Goal: Task Accomplishment & Management: Complete application form

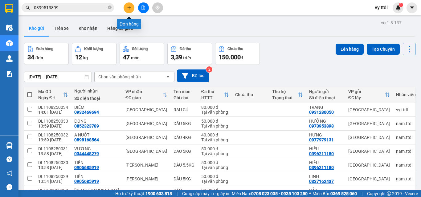
click at [127, 7] on icon "plus" at bounding box center [129, 8] width 4 height 4
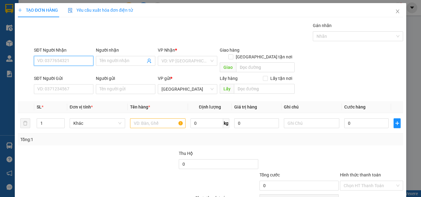
click at [79, 63] on input "SĐT Người Nhận" at bounding box center [63, 61] width 59 height 10
click at [76, 62] on input "0932511" at bounding box center [63, 61] width 59 height 10
type input "0932511049"
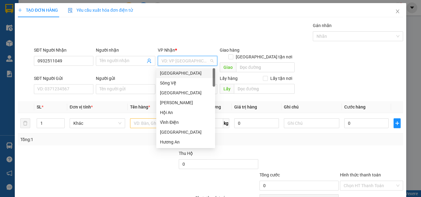
click at [168, 60] on input "search" at bounding box center [185, 60] width 48 height 9
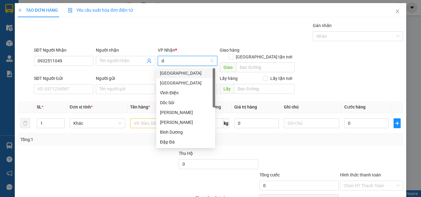
type input "d"
type input "đ"
click at [187, 83] on div "[GEOGRAPHIC_DATA]" at bounding box center [185, 83] width 51 height 7
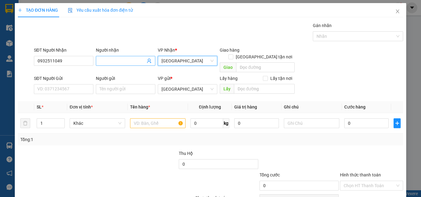
click at [132, 59] on input "Người nhận" at bounding box center [122, 61] width 46 height 7
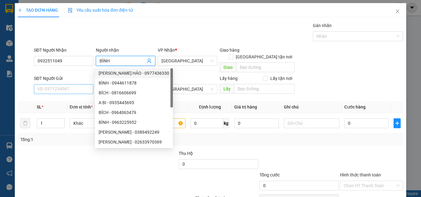
type input "BÌNH"
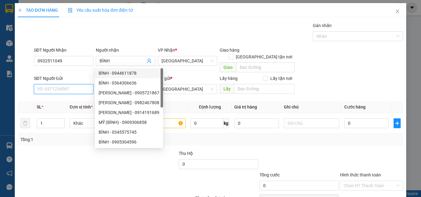
click at [79, 84] on input "SĐT Người Gửi" at bounding box center [63, 89] width 59 height 10
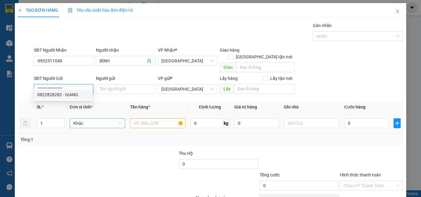
click at [95, 119] on span "Khác" at bounding box center [97, 123] width 48 height 9
type input "0822828282"
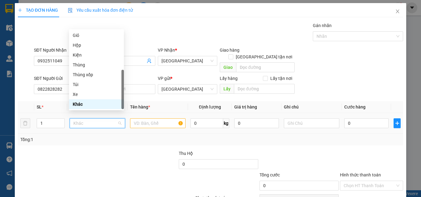
type input "T"
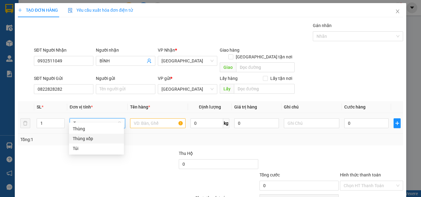
click at [96, 139] on div "Thùng xốp" at bounding box center [96, 139] width 47 height 7
click at [142, 119] on input "text" at bounding box center [157, 124] width 55 height 10
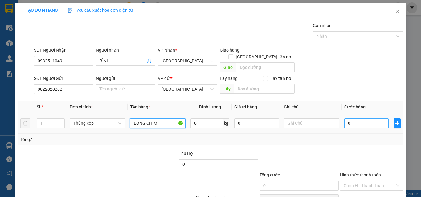
type input "LỒNG CHIM"
click at [361, 119] on input "0" at bounding box center [366, 124] width 44 height 10
type input "1"
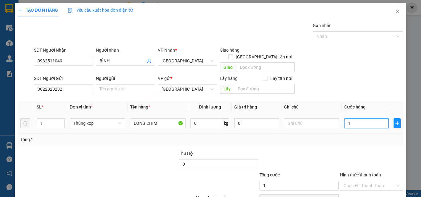
type input "10"
type input "100"
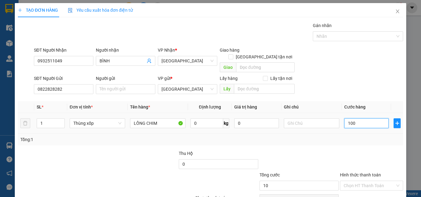
type input "100"
type input "100.000"
click at [258, 119] on input "0" at bounding box center [256, 124] width 44 height 10
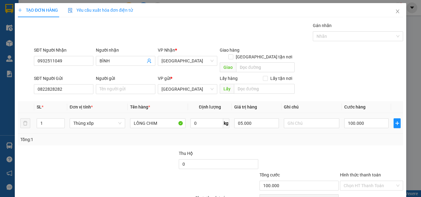
type input "5.000.000"
click at [358, 136] on div "Tổng: 1" at bounding box center [210, 139] width 380 height 7
type input "0"
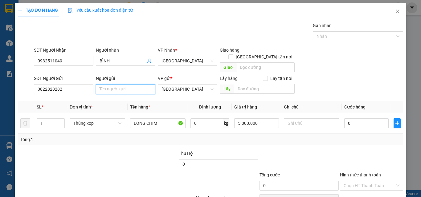
click at [129, 84] on input "Người gửi" at bounding box center [125, 89] width 59 height 10
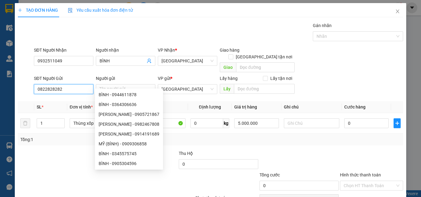
drag, startPoint x: 83, startPoint y: 81, endPoint x: 0, endPoint y: 83, distance: 83.2
click at [0, 82] on div "TẠO ĐƠN HÀNG Yêu cầu xuất hóa đơn điện tử Transit Pickup Surcharge Ids Transit …" at bounding box center [210, 98] width 421 height 197
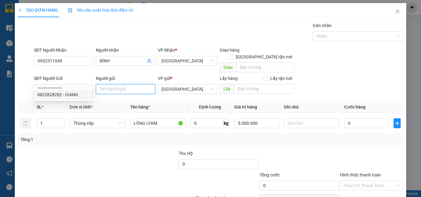
click at [113, 84] on input "Người gửi" at bounding box center [125, 89] width 59 height 10
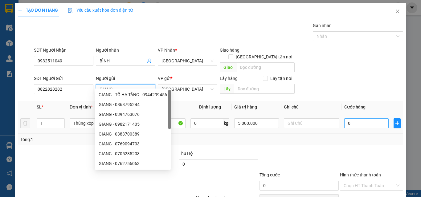
type input "GIANG"
click at [366, 119] on input "0" at bounding box center [366, 124] width 44 height 10
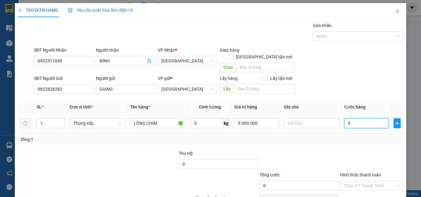
type input "1"
type input "10"
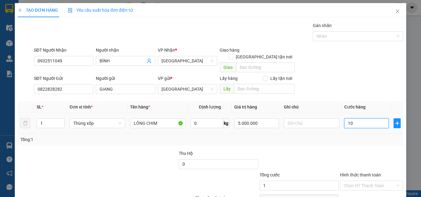
type input "10"
type input "100"
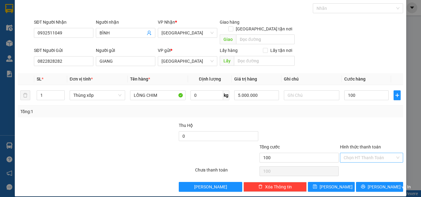
type input "100.000"
click at [360, 153] on input "Hình thức thanh toán" at bounding box center [368, 157] width 51 height 9
click at [365, 162] on div "Tại văn phòng" at bounding box center [367, 163] width 55 height 7
type input "0"
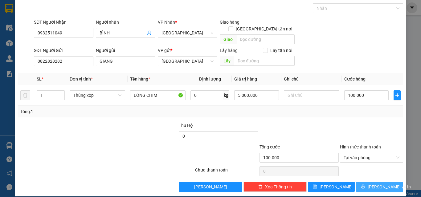
click at [376, 184] on span "[PERSON_NAME] và In" at bounding box center [388, 187] width 43 height 7
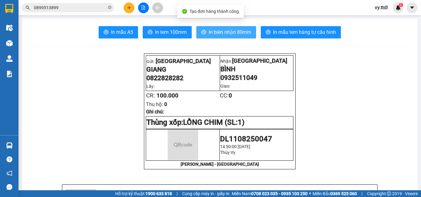
click at [208, 31] on span "In biên nhận 80mm" at bounding box center [229, 32] width 42 height 8
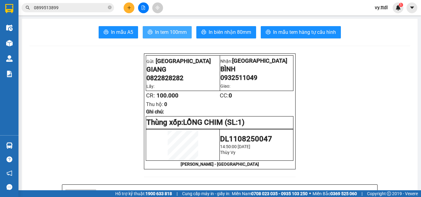
click at [176, 30] on span "In tem 100mm" at bounding box center [171, 32] width 32 height 8
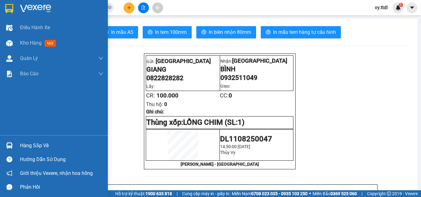
click at [9, 10] on img at bounding box center [9, 8] width 8 height 9
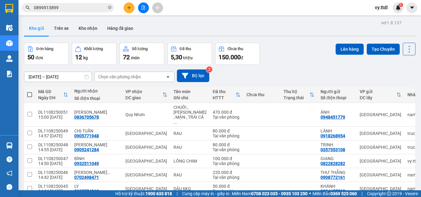
click at [29, 94] on span at bounding box center [29, 94] width 5 height 5
click at [30, 92] on input "checkbox" at bounding box center [30, 92] width 0 height 0
checkbox input "true"
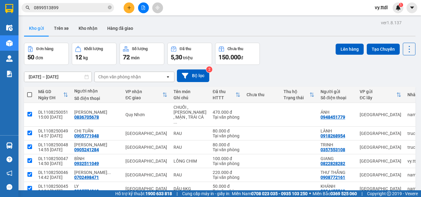
checkbox input "true"
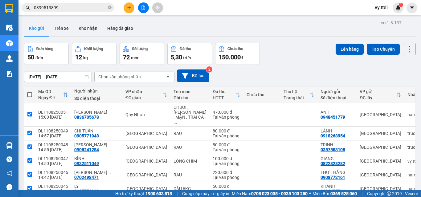
checkbox input "true"
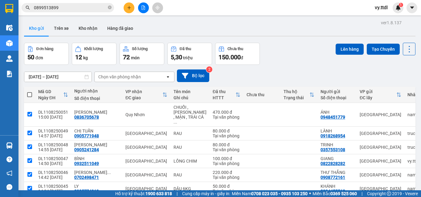
checkbox input "true"
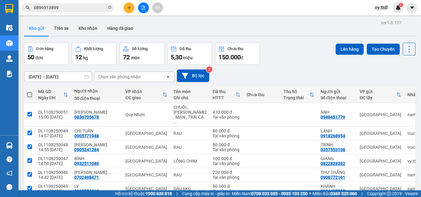
checkbox input "true"
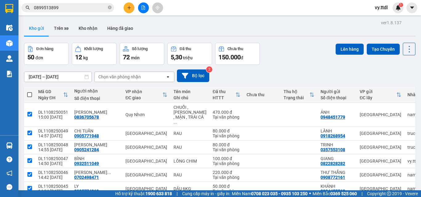
checkbox input "true"
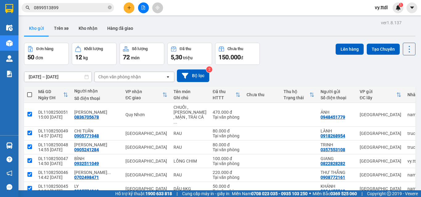
checkbox input "true"
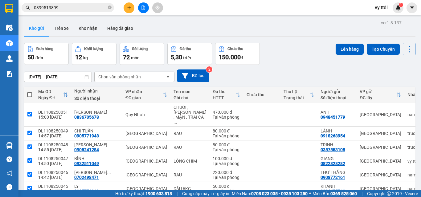
checkbox input "true"
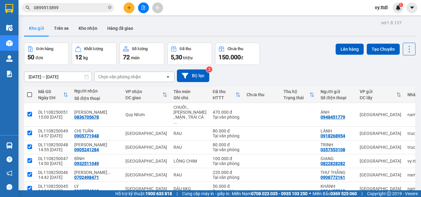
checkbox input "true"
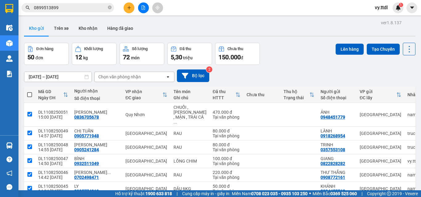
checkbox input "true"
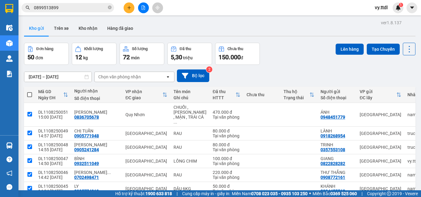
checkbox input "true"
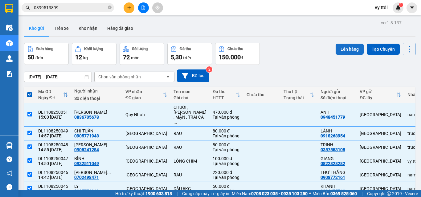
click at [349, 49] on button "Lên hàng" at bounding box center [349, 49] width 28 height 11
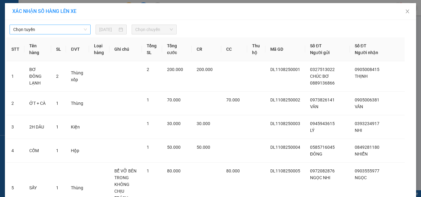
click at [69, 30] on span "Chọn tuyến" at bounding box center [50, 29] width 74 height 9
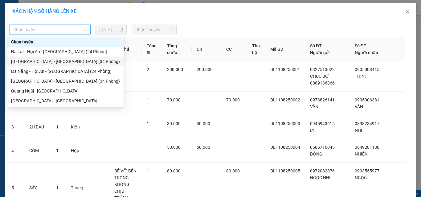
click at [59, 60] on div "[GEOGRAPHIC_DATA] - [GEOGRAPHIC_DATA] (34 Phòng)" at bounding box center [65, 61] width 109 height 7
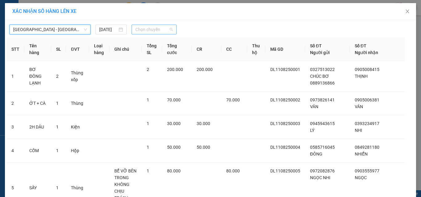
click at [158, 30] on span "Chọn chuyến" at bounding box center [154, 29] width 38 height 9
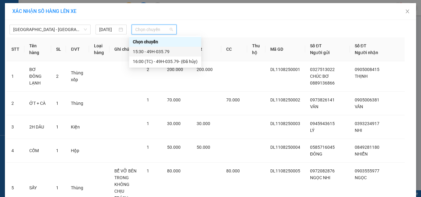
click at [175, 50] on div "15:30 - 49H-035.79" at bounding box center [165, 51] width 65 height 7
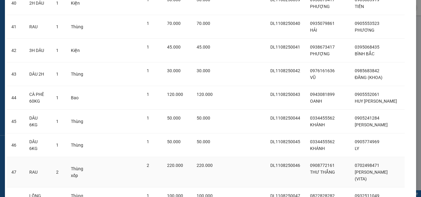
scroll to position [1283, 0]
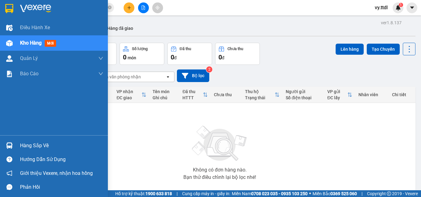
click at [14, 5] on div at bounding box center [9, 8] width 11 height 11
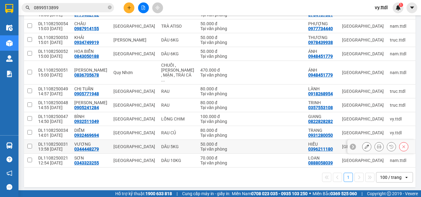
scroll to position [122, 0]
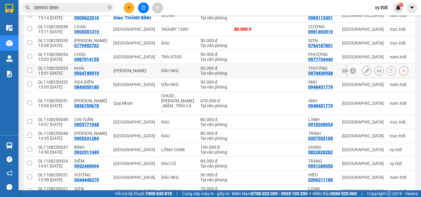
click at [35, 68] on td at bounding box center [29, 71] width 11 height 14
checkbox input "true"
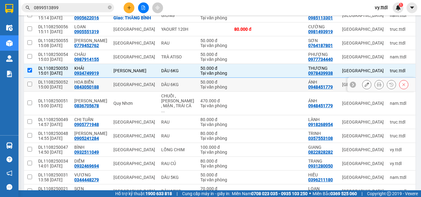
click at [31, 83] on input "checkbox" at bounding box center [29, 84] width 5 height 5
checkbox input "true"
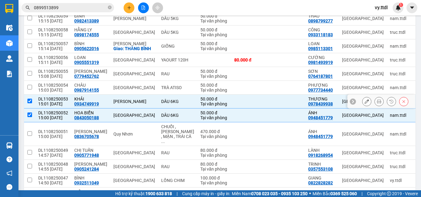
scroll to position [61, 0]
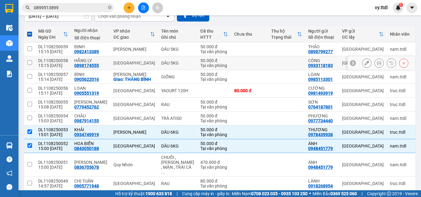
click at [30, 61] on input "checkbox" at bounding box center [29, 62] width 5 height 5
checkbox input "true"
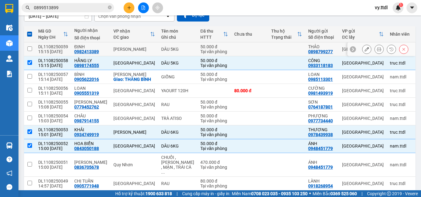
click at [35, 50] on td at bounding box center [29, 49] width 11 height 14
checkbox input "true"
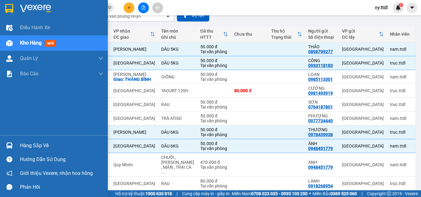
click at [6, 7] on img at bounding box center [9, 8] width 8 height 9
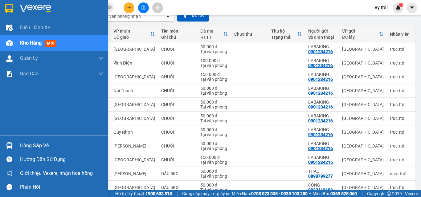
click at [8, 9] on img at bounding box center [9, 8] width 8 height 9
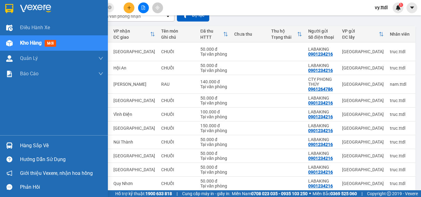
click at [10, 0] on div at bounding box center [54, 10] width 108 height 20
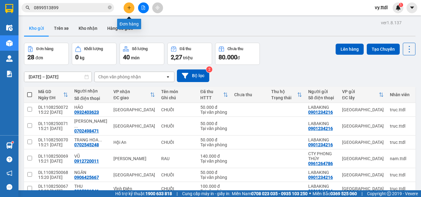
click at [129, 10] on icon "plus" at bounding box center [129, 8] width 4 height 4
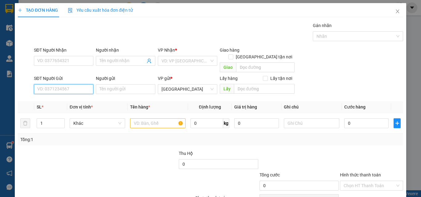
click at [67, 84] on input "SĐT Người Gửi" at bounding box center [63, 89] width 59 height 10
click at [78, 94] on div "0988250088 - LONG" at bounding box center [62, 94] width 51 height 7
type input "0988250088"
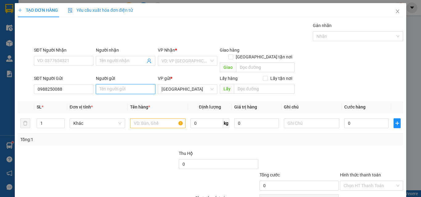
click at [111, 84] on input "Người gửi" at bounding box center [125, 89] width 59 height 10
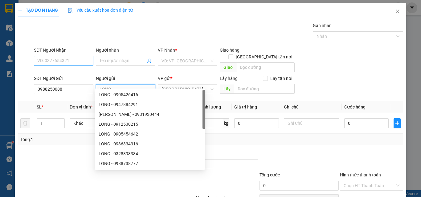
type input "LONG"
click at [75, 61] on input "SĐT Người Nhận" at bounding box center [63, 61] width 59 height 10
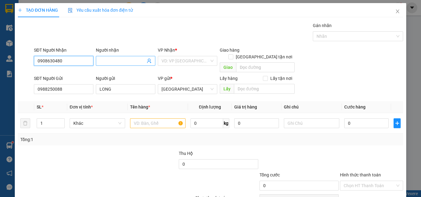
type input "0908630480"
click at [114, 61] on input "Người nhận" at bounding box center [122, 61] width 46 height 7
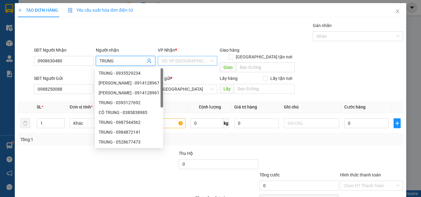
type input "TRUNG"
click at [196, 61] on input "search" at bounding box center [185, 60] width 48 height 9
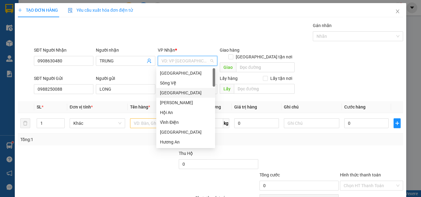
click at [188, 89] on div "[GEOGRAPHIC_DATA]" at bounding box center [185, 93] width 59 height 10
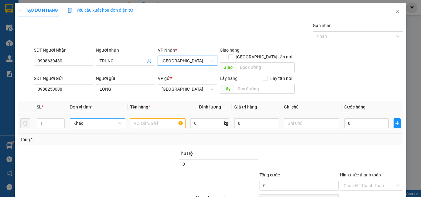
click at [89, 119] on span "Khác" at bounding box center [97, 123] width 48 height 9
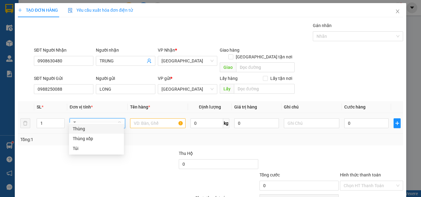
type input "[GEOGRAPHIC_DATA]"
click at [99, 131] on div "Thùng xốp" at bounding box center [96, 129] width 47 height 7
click at [161, 119] on input "text" at bounding box center [157, 124] width 55 height 10
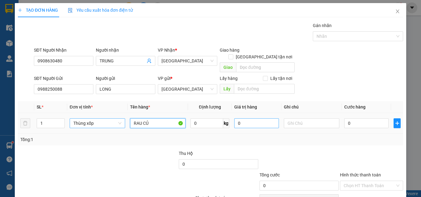
type input "RAU CỦ"
click at [261, 119] on input "0" at bounding box center [256, 124] width 44 height 10
click at [364, 120] on input "0" at bounding box center [366, 124] width 44 height 10
type input "6"
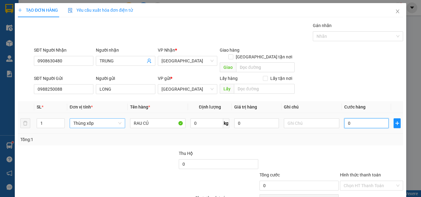
type input "6"
type input "60"
type input "60.000"
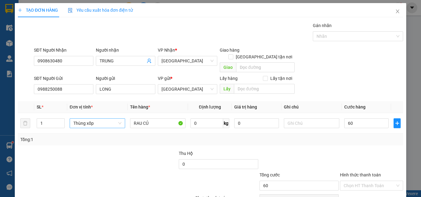
type input "60.000"
click at [348, 150] on div at bounding box center [371, 161] width 64 height 22
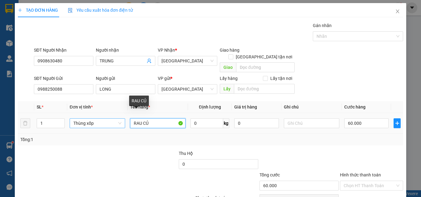
drag, startPoint x: 167, startPoint y: 117, endPoint x: 91, endPoint y: 117, distance: 75.1
click at [91, 117] on tr "1 Thùng xốp RAU CỦ 0 kg 0 60.000" at bounding box center [210, 123] width 385 height 21
click at [157, 119] on input "RAU CỦ" at bounding box center [157, 124] width 55 height 10
drag, startPoint x: 157, startPoint y: 118, endPoint x: 0, endPoint y: 124, distance: 157.5
click at [0, 124] on div "TẠO ĐƠN HÀNG Yêu cầu xuất hóa đơn điện tử Transit Pickup Surcharge Ids Transit …" at bounding box center [210, 98] width 421 height 197
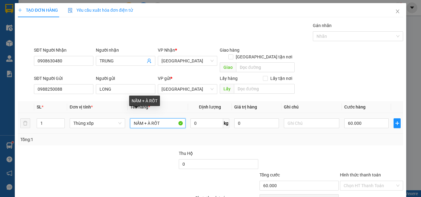
click at [148, 119] on input "NẤM + À RỐT" at bounding box center [157, 124] width 55 height 10
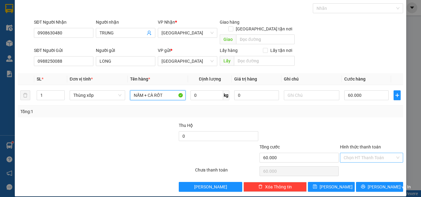
type input "NẤM + CÀ RỐT"
click at [369, 155] on input "Hình thức thanh toán" at bounding box center [368, 157] width 51 height 9
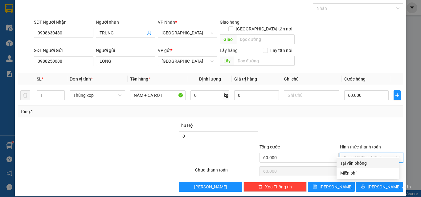
click at [371, 165] on div "Tại văn phòng" at bounding box center [367, 163] width 55 height 7
type input "0"
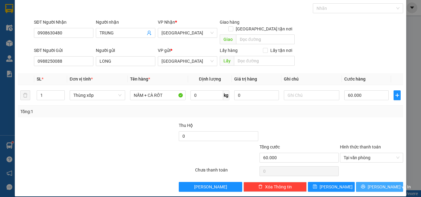
click at [377, 184] on span "[PERSON_NAME] và In" at bounding box center [388, 187] width 43 height 7
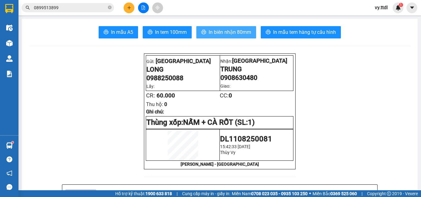
click at [228, 29] on span "In biên nhận 80mm" at bounding box center [229, 32] width 42 height 8
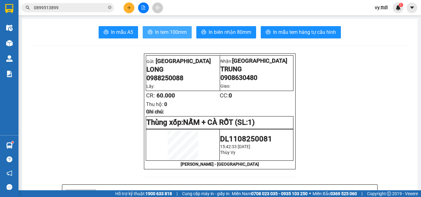
click at [148, 31] on icon "printer" at bounding box center [150, 32] width 5 height 4
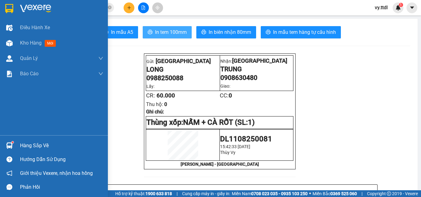
click at [12, 9] on img at bounding box center [9, 8] width 8 height 9
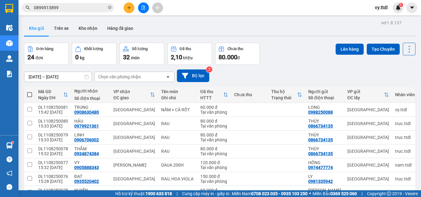
click at [236, 26] on div "Kho gửi Trên xe Kho nhận Hàng đã giao" at bounding box center [219, 29] width 391 height 16
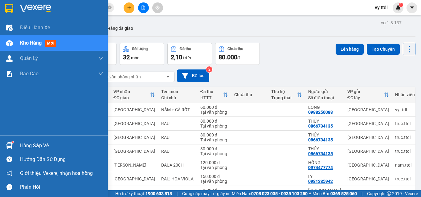
click at [18, 8] on div at bounding box center [54, 10] width 108 height 20
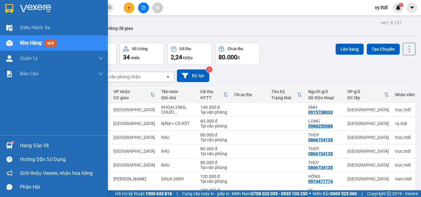
click at [8, 10] on img at bounding box center [9, 8] width 8 height 9
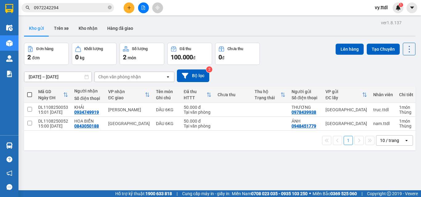
drag, startPoint x: 30, startPoint y: 95, endPoint x: 86, endPoint y: 86, distance: 56.1
click at [31, 94] on span at bounding box center [29, 94] width 5 height 5
click at [30, 92] on input "checkbox" at bounding box center [30, 92] width 0 height 0
checkbox input "true"
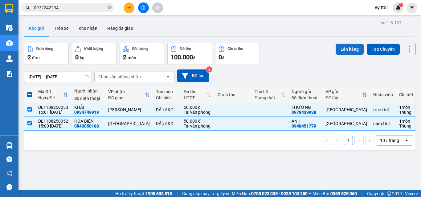
click at [346, 52] on button "Lên hàng" at bounding box center [349, 49] width 28 height 11
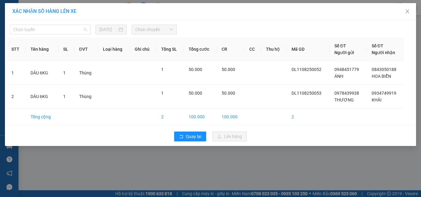
drag, startPoint x: 50, startPoint y: 30, endPoint x: 55, endPoint y: 42, distance: 12.8
click at [51, 30] on span "Chọn tuyến" at bounding box center [50, 29] width 74 height 9
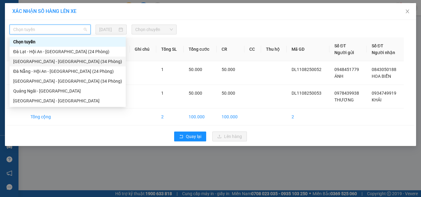
drag, startPoint x: 53, startPoint y: 61, endPoint x: 101, endPoint y: 48, distance: 50.3
click at [53, 61] on div "[GEOGRAPHIC_DATA] - [GEOGRAPHIC_DATA] (34 Phòng)" at bounding box center [67, 61] width 109 height 7
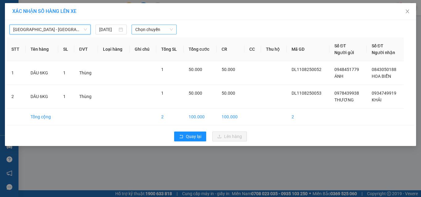
click at [151, 32] on span "Chọn chuyến" at bounding box center [154, 29] width 38 height 9
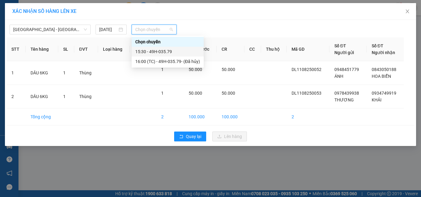
drag, startPoint x: 167, startPoint y: 53, endPoint x: 171, endPoint y: 53, distance: 4.0
click at [167, 53] on div "15:30 - 49H-035.79" at bounding box center [167, 51] width 65 height 7
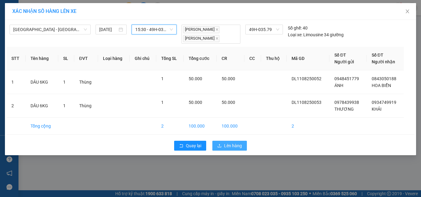
click at [230, 146] on span "Lên hàng" at bounding box center [233, 146] width 18 height 7
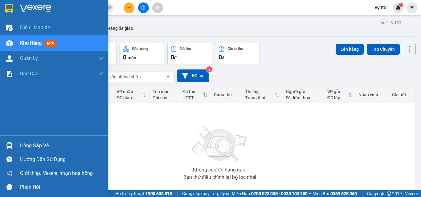
click at [2, 6] on div at bounding box center [54, 10] width 108 height 20
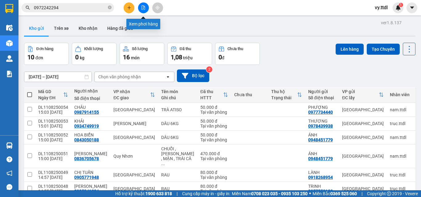
click at [145, 7] on icon "file-add" at bounding box center [143, 8] width 3 height 4
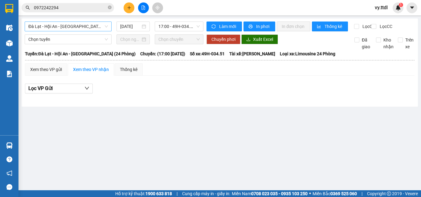
click at [78, 26] on span "Đà Lạt - Hội An - [GEOGRAPHIC_DATA] (24 Phòng)" at bounding box center [67, 26] width 79 height 9
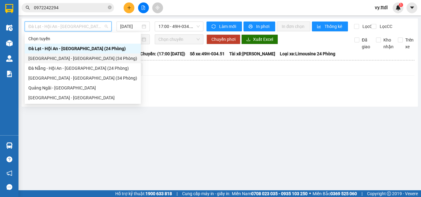
click at [77, 57] on div "[GEOGRAPHIC_DATA] - [GEOGRAPHIC_DATA] (34 Phòng)" at bounding box center [82, 58] width 109 height 7
type input "[DATE]"
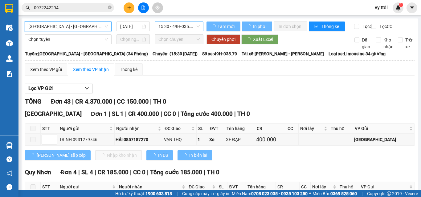
click at [186, 24] on span "15:30 - 49H-035.79" at bounding box center [178, 26] width 41 height 9
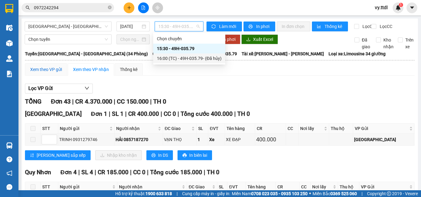
click at [57, 73] on div "Xem theo VP gửi" at bounding box center [46, 69] width 32 height 7
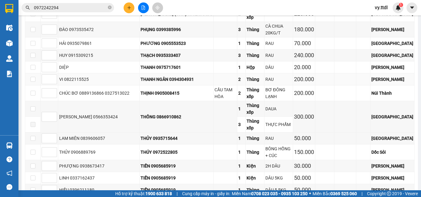
scroll to position [545, 0]
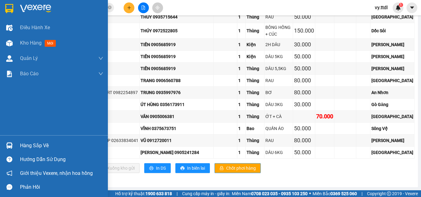
click at [22, 10] on img at bounding box center [35, 8] width 31 height 9
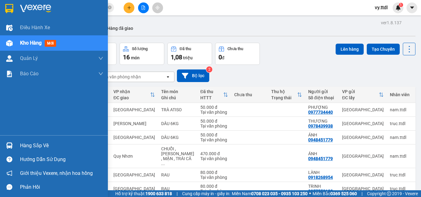
click at [6, 11] on img at bounding box center [9, 8] width 8 height 9
click at [6, 7] on img at bounding box center [9, 8] width 8 height 9
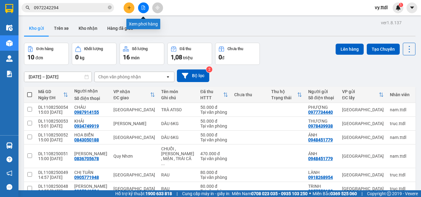
click at [143, 9] on icon "file-add" at bounding box center [143, 8] width 4 height 4
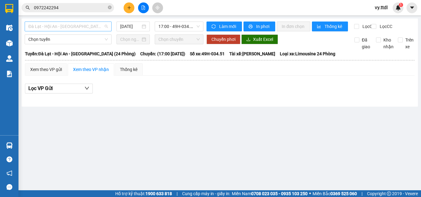
click at [80, 29] on span "Đà Lạt - Hội An - [GEOGRAPHIC_DATA] (24 Phòng)" at bounding box center [67, 26] width 79 height 9
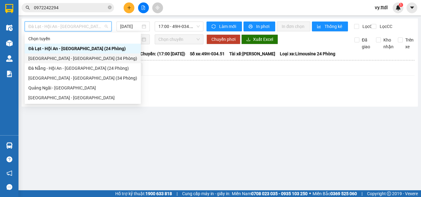
click at [74, 58] on div "[GEOGRAPHIC_DATA] - [GEOGRAPHIC_DATA] (34 Phòng)" at bounding box center [82, 58] width 109 height 7
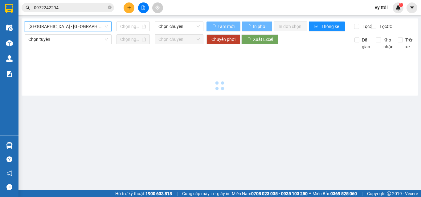
type input "[DATE]"
